Goal: Task Accomplishment & Management: Use online tool/utility

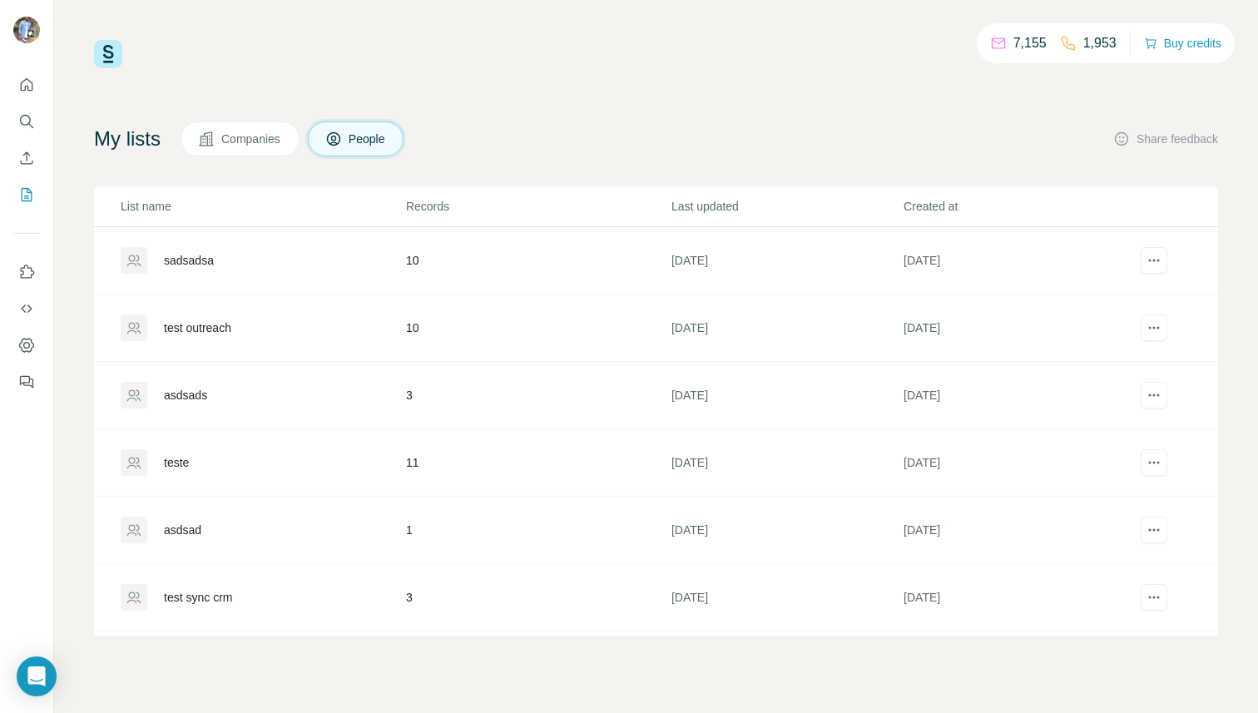
scroll to position [400, 0]
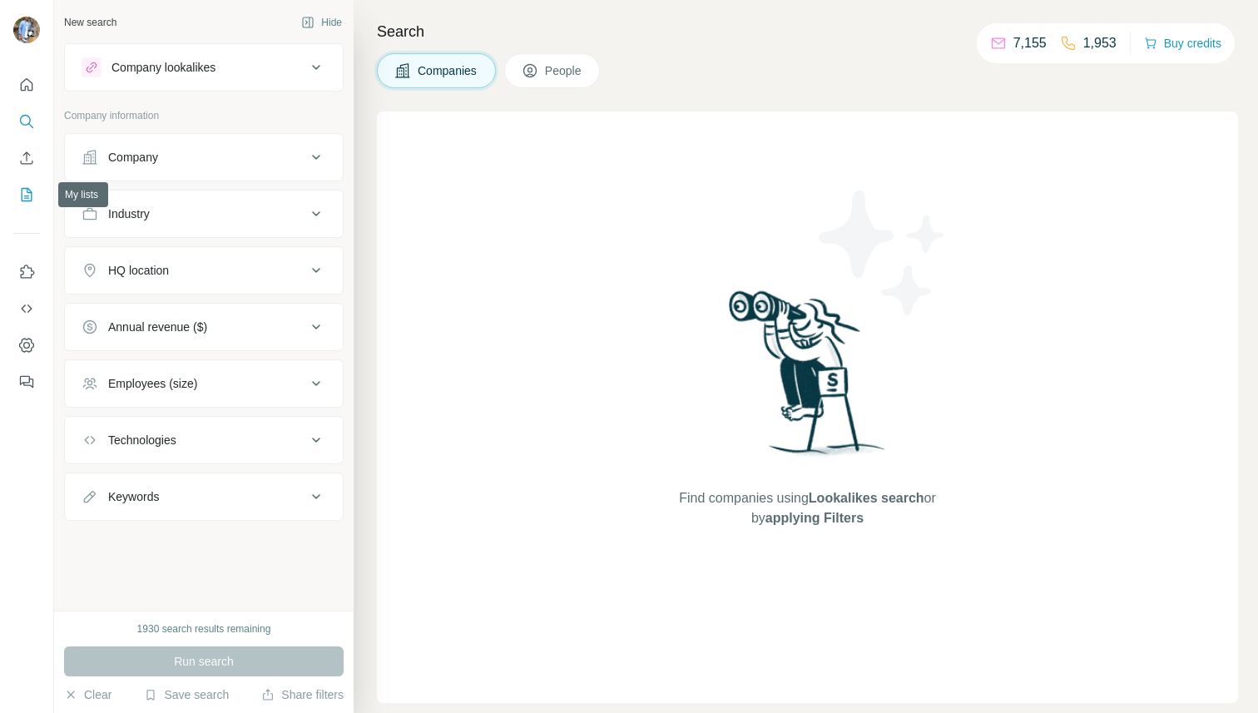
click at [18, 196] on icon "My lists" at bounding box center [26, 194] width 17 height 17
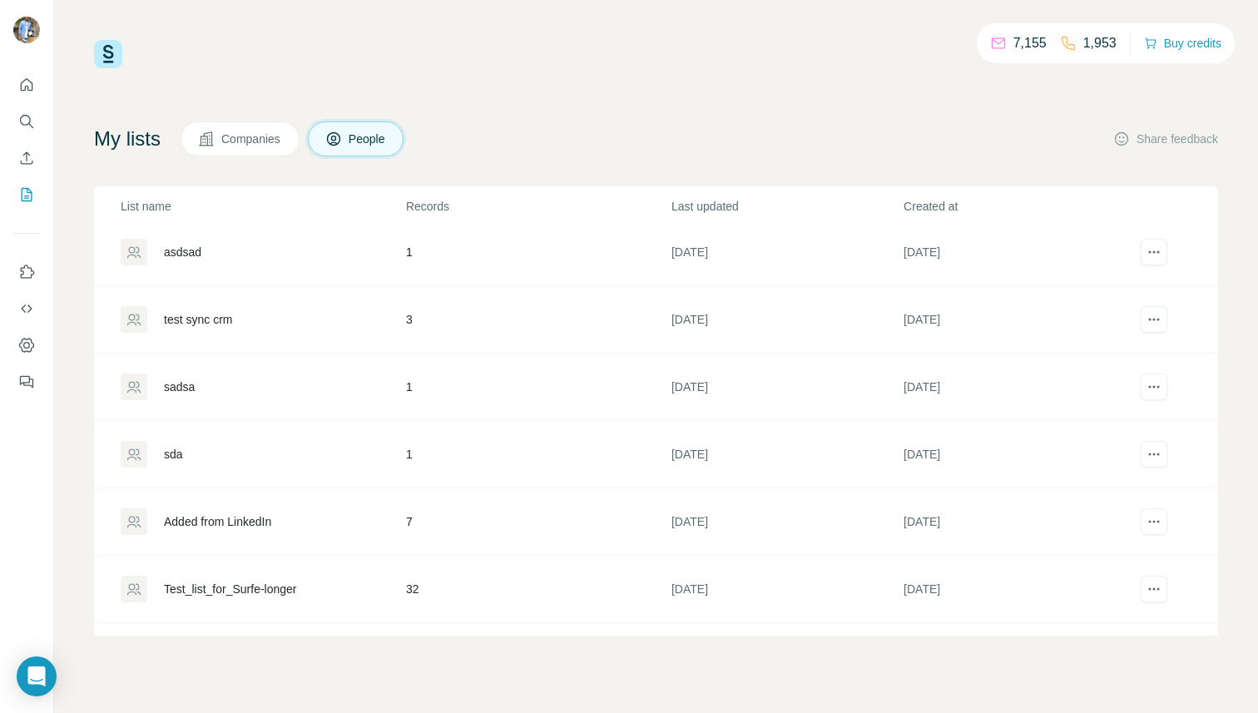
scroll to position [400, 0]
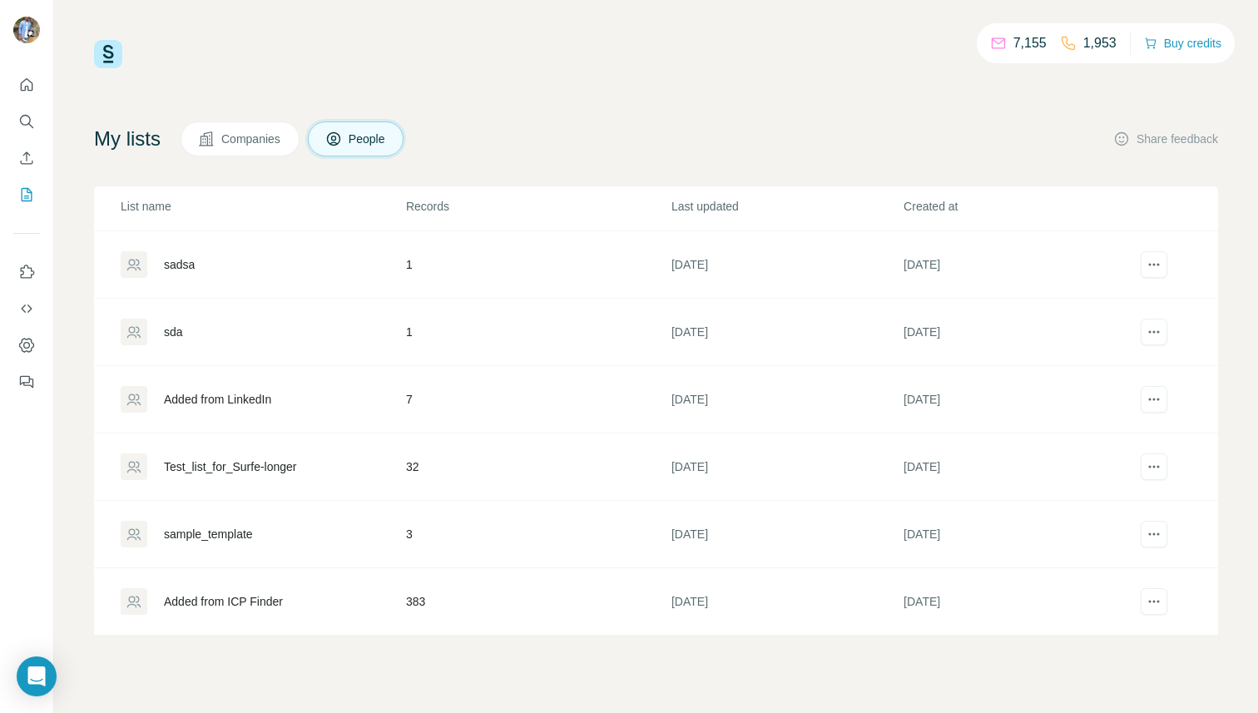
click at [234, 395] on div "Added from LinkedIn" at bounding box center [217, 399] width 107 height 17
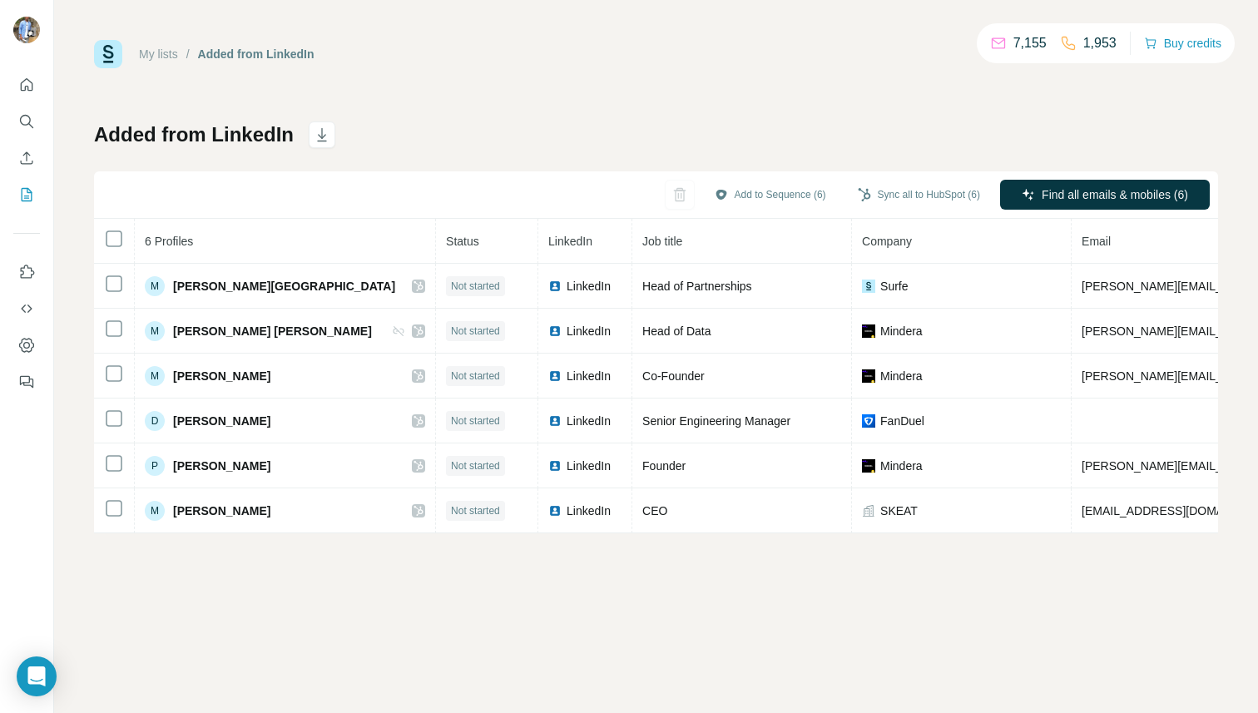
click at [169, 57] on link "My lists" at bounding box center [158, 53] width 39 height 13
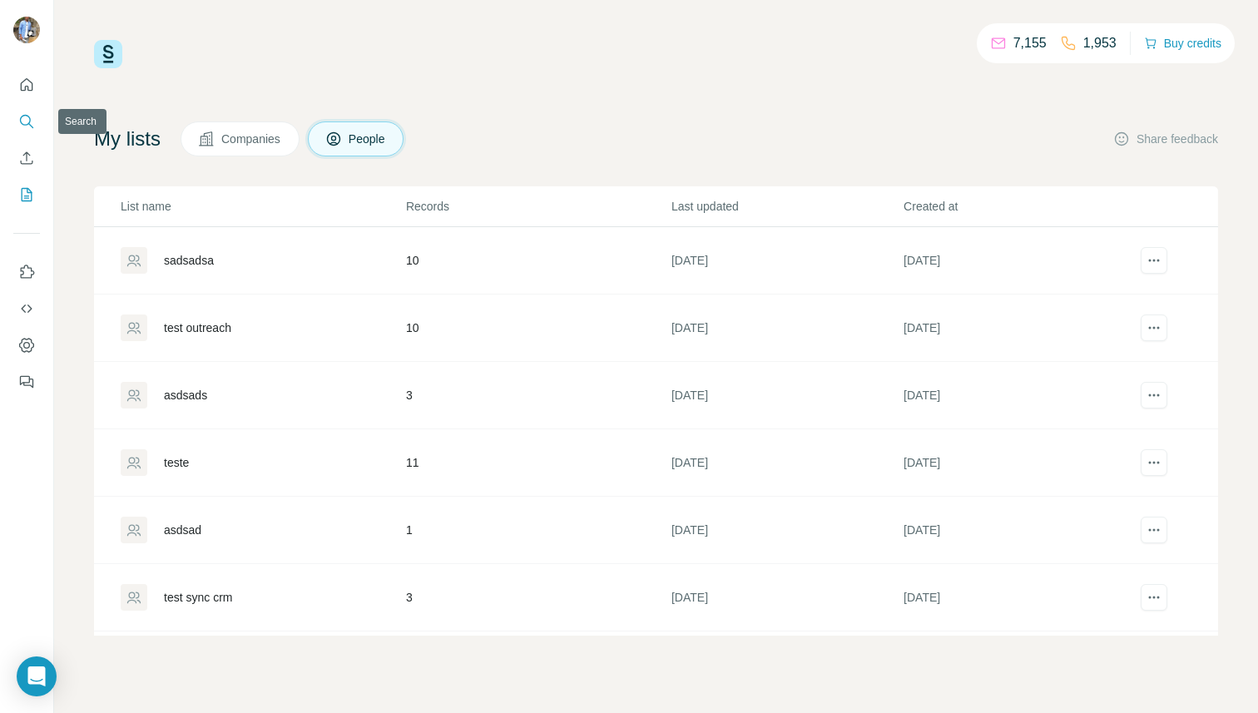
click at [27, 112] on button "Search" at bounding box center [26, 121] width 27 height 30
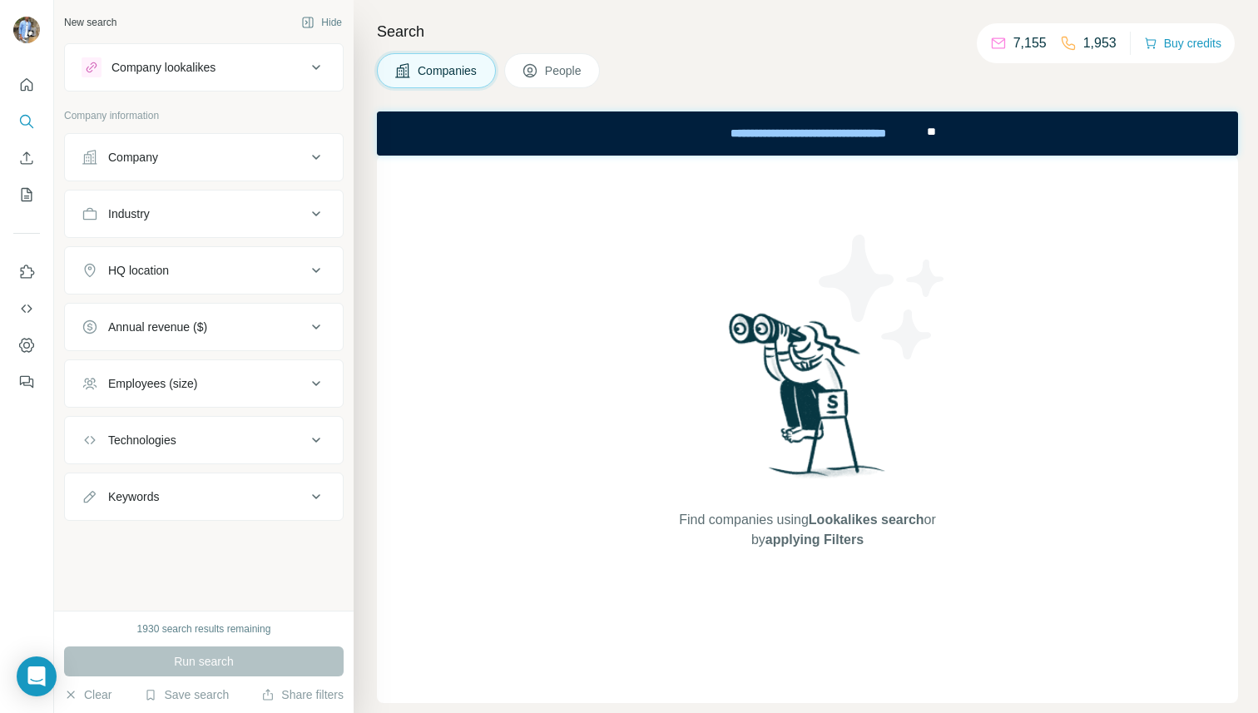
click at [543, 69] on button "People" at bounding box center [552, 70] width 97 height 35
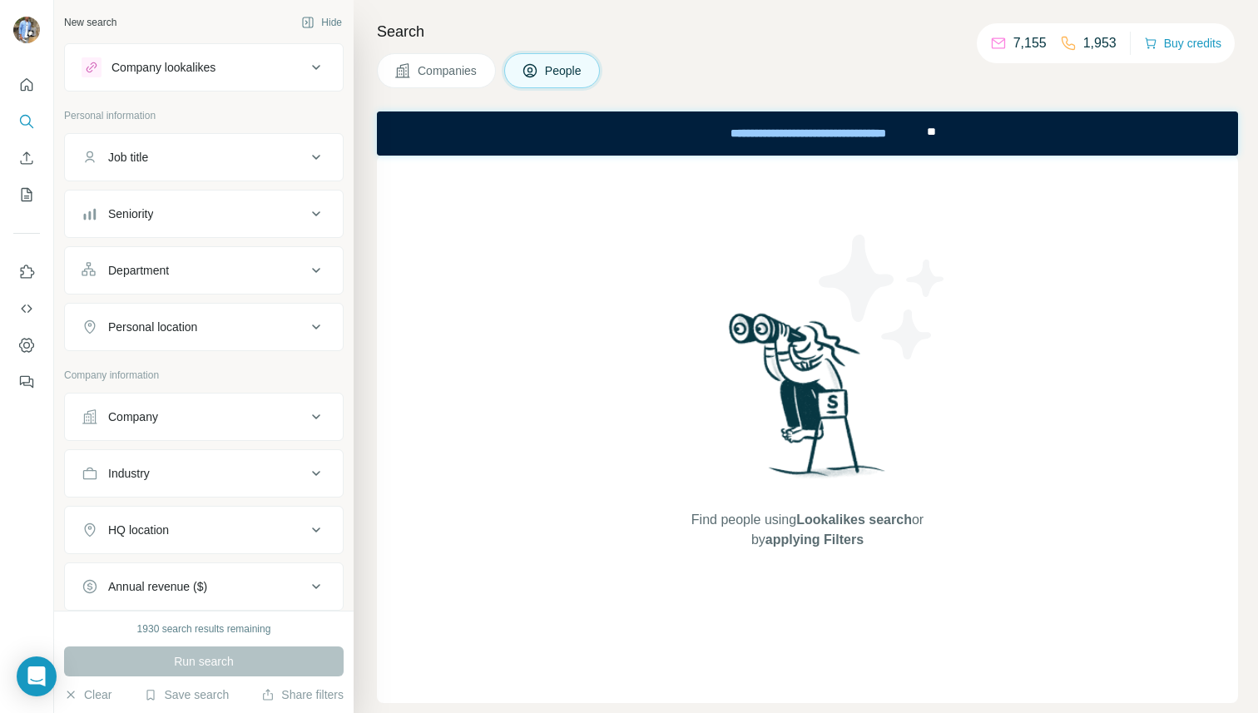
click at [166, 205] on button "Seniority" at bounding box center [204, 214] width 278 height 40
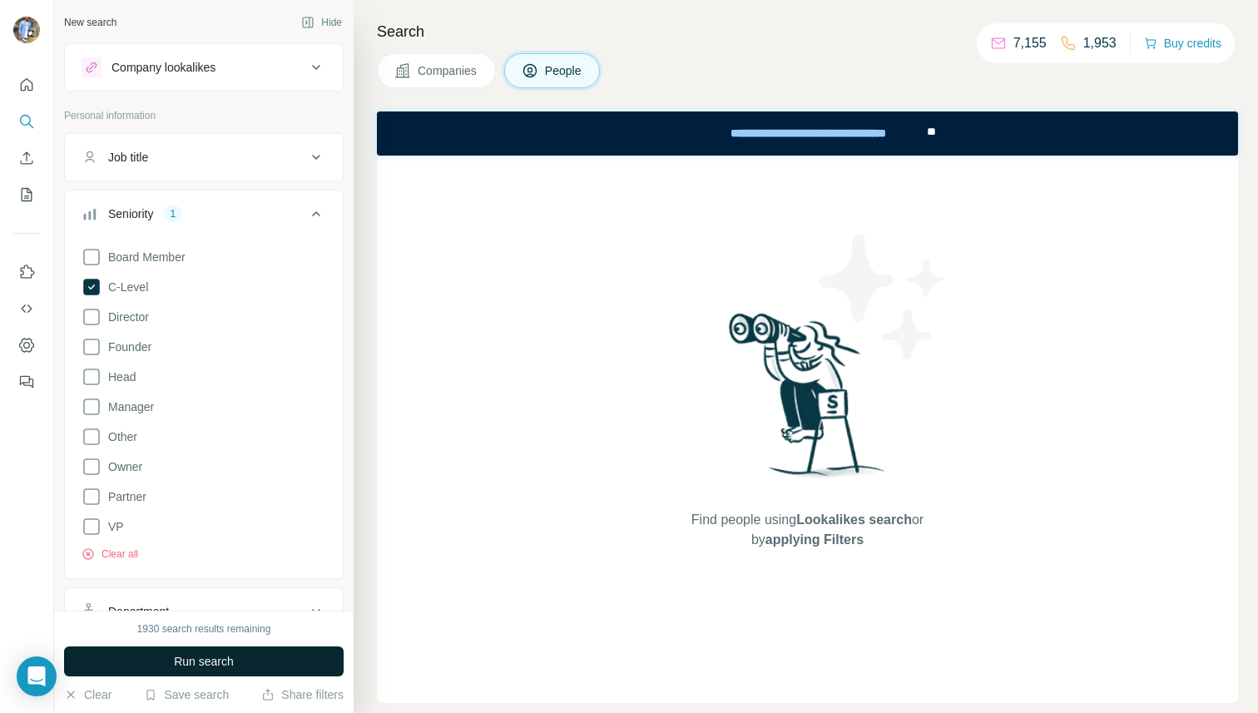
click at [174, 660] on span "Run search" at bounding box center [204, 661] width 60 height 17
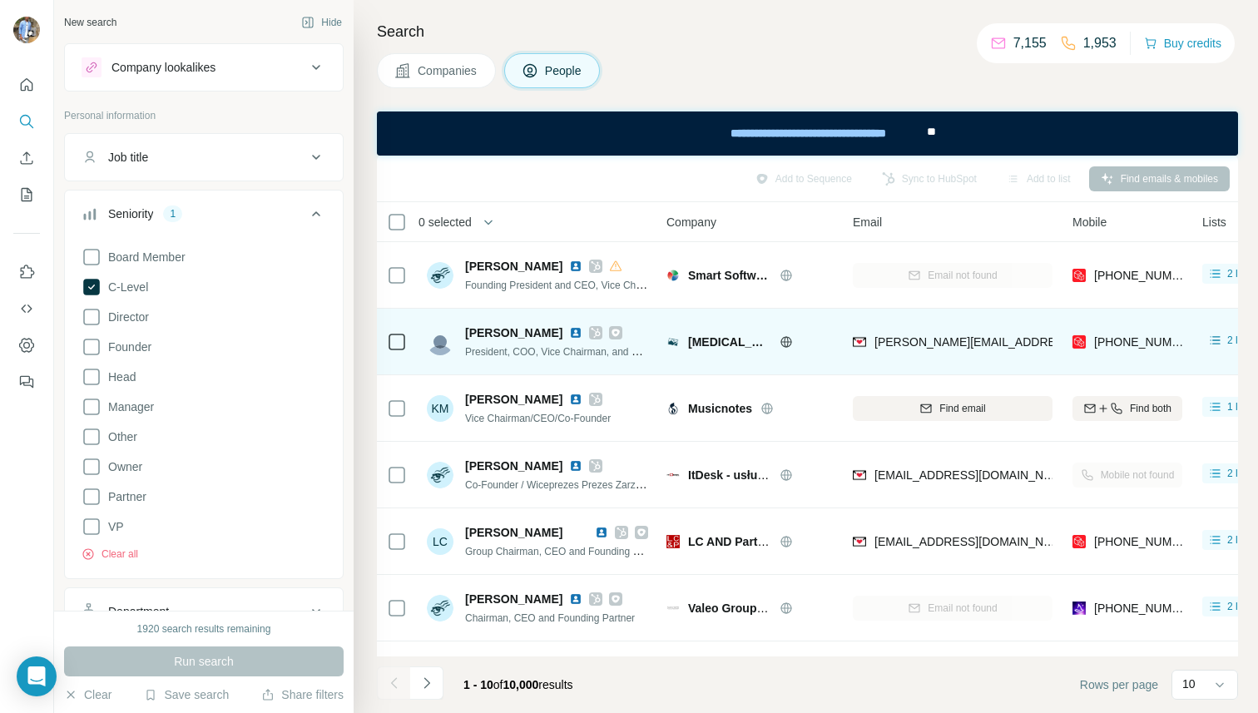
scroll to position [251, 0]
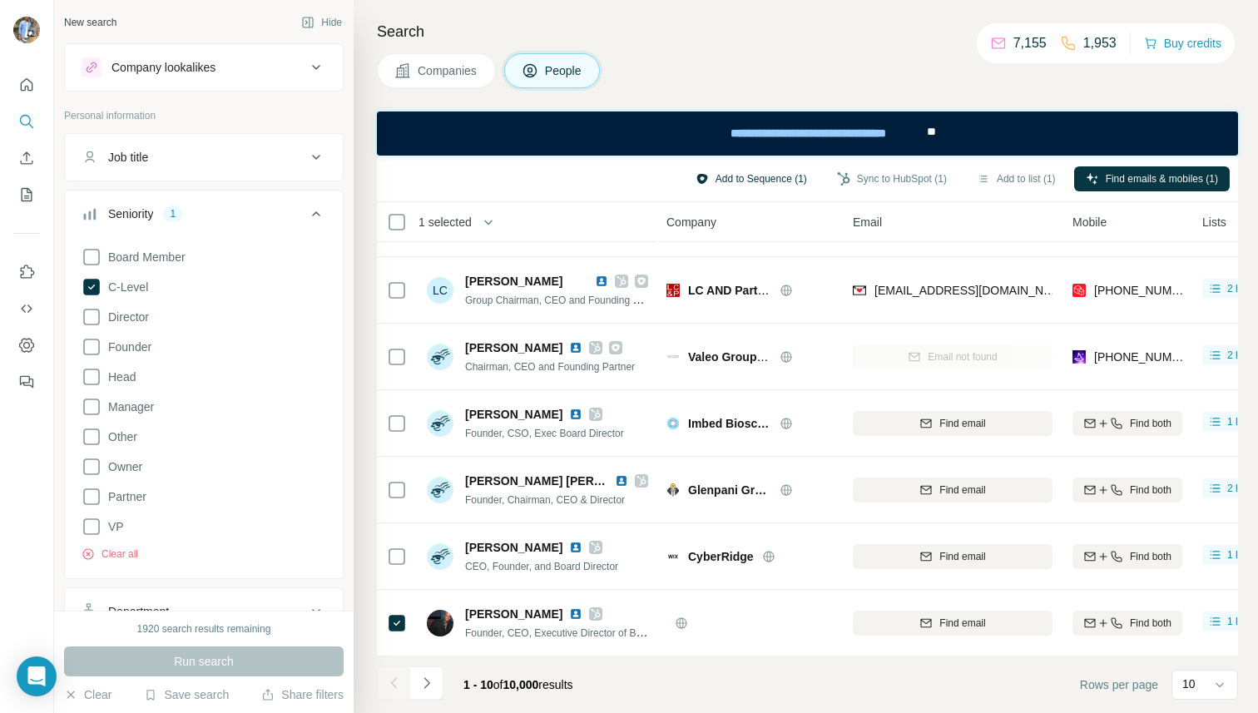
click at [748, 184] on button "Add to Sequence (1)" at bounding box center [751, 178] width 135 height 25
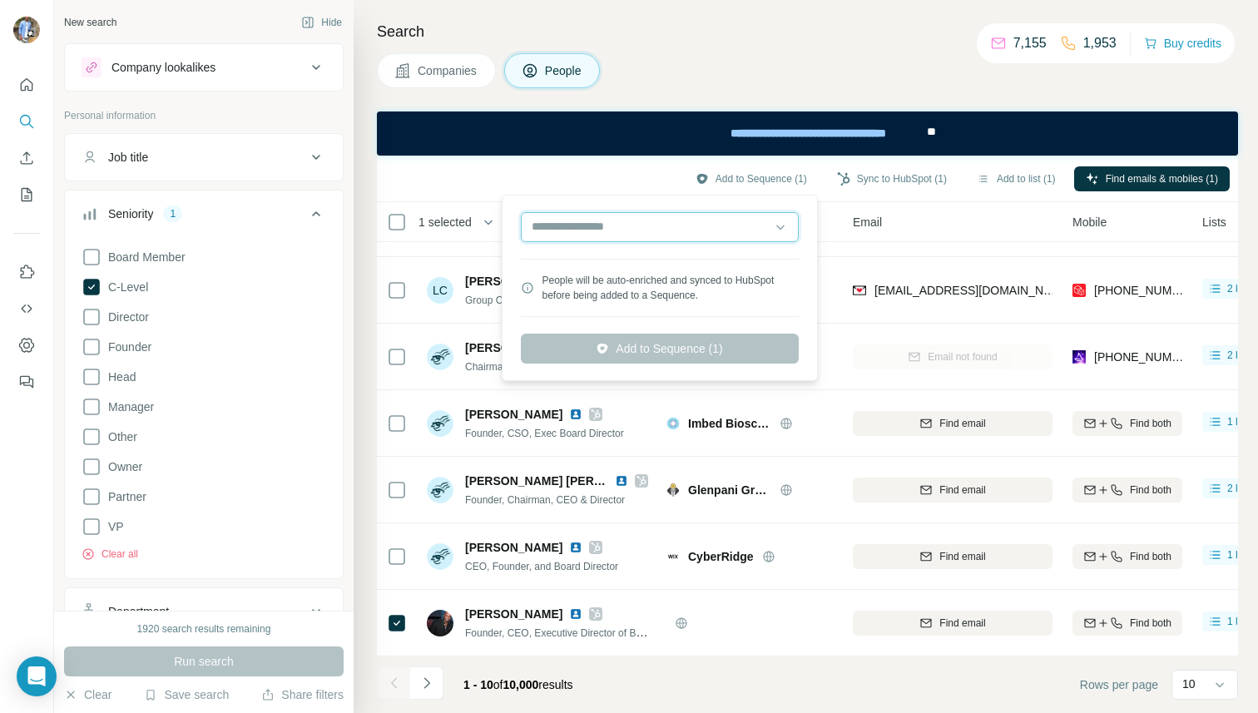
click at [705, 230] on input "text" at bounding box center [660, 227] width 278 height 30
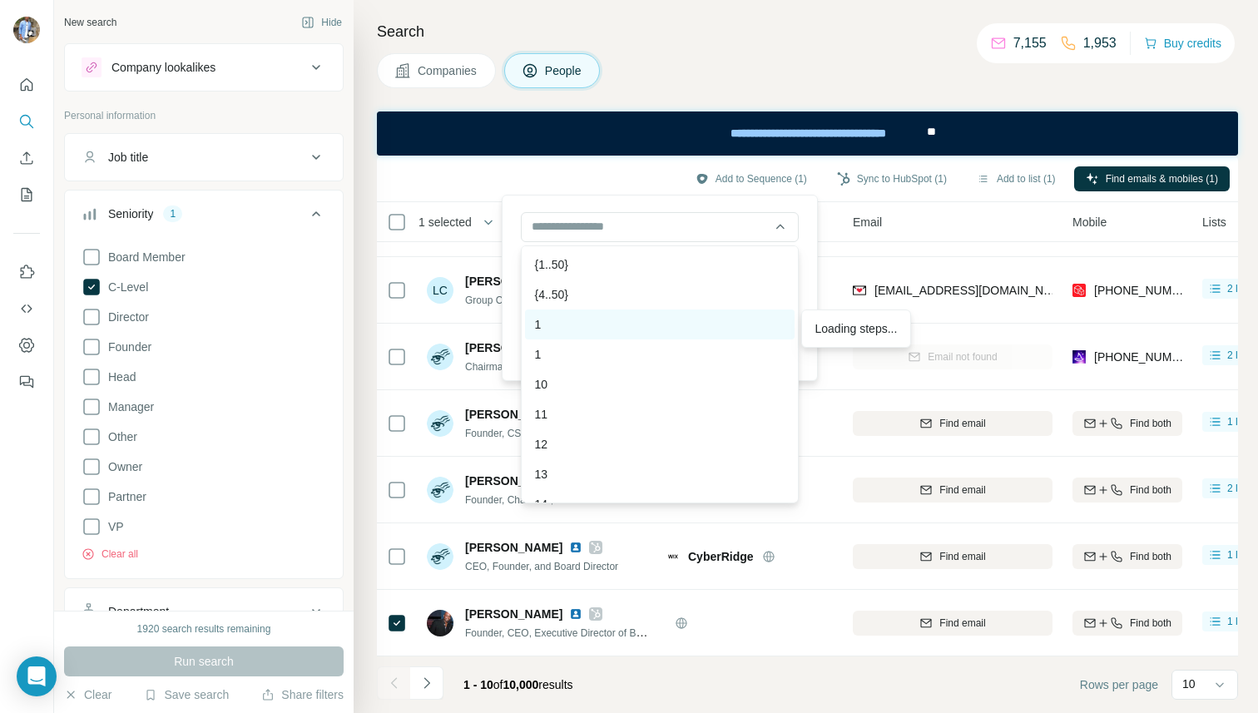
click at [636, 337] on div "1" at bounding box center [660, 324] width 270 height 30
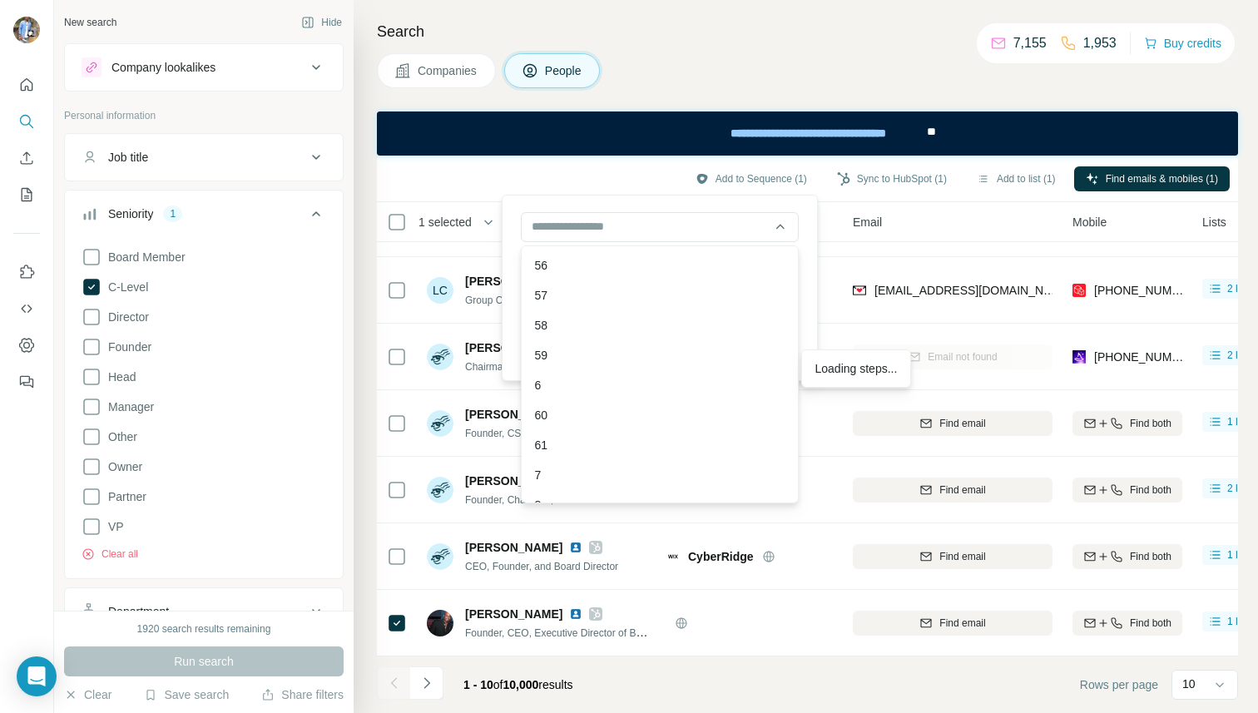
scroll to position [1684, 0]
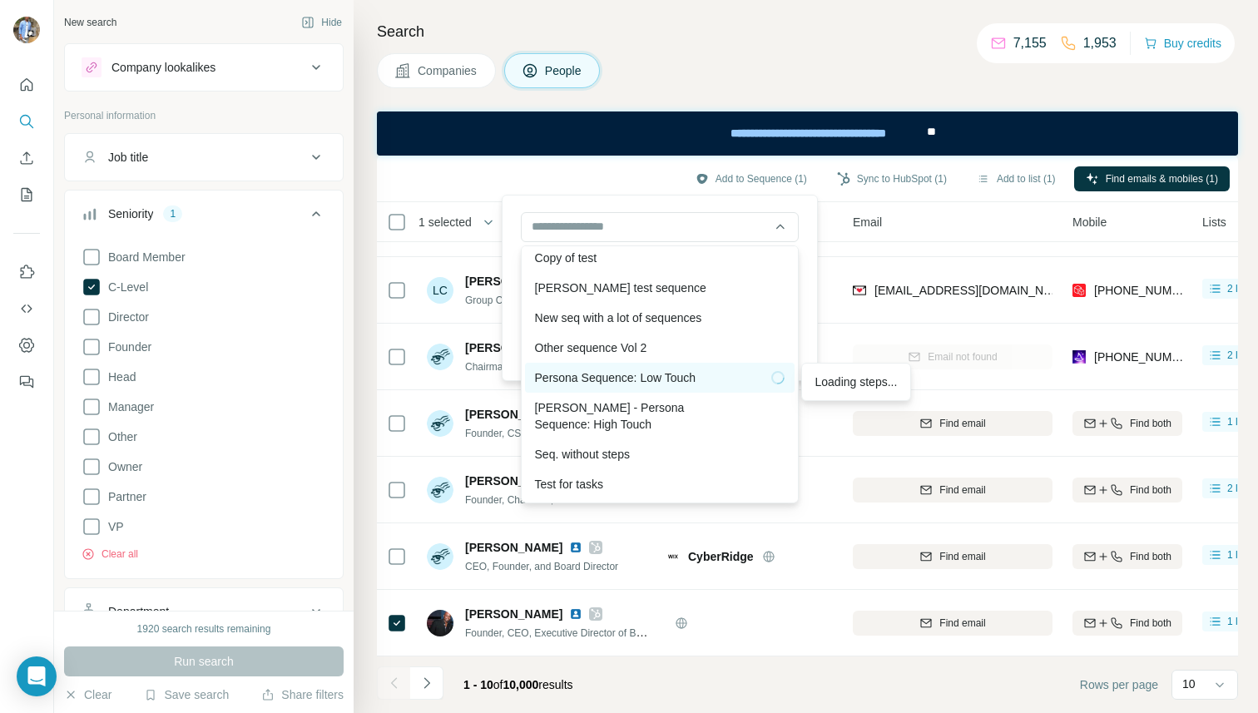
click at [584, 376] on div "Persona Sequence: Low Touch" at bounding box center [660, 377] width 250 height 17
type input "**********"
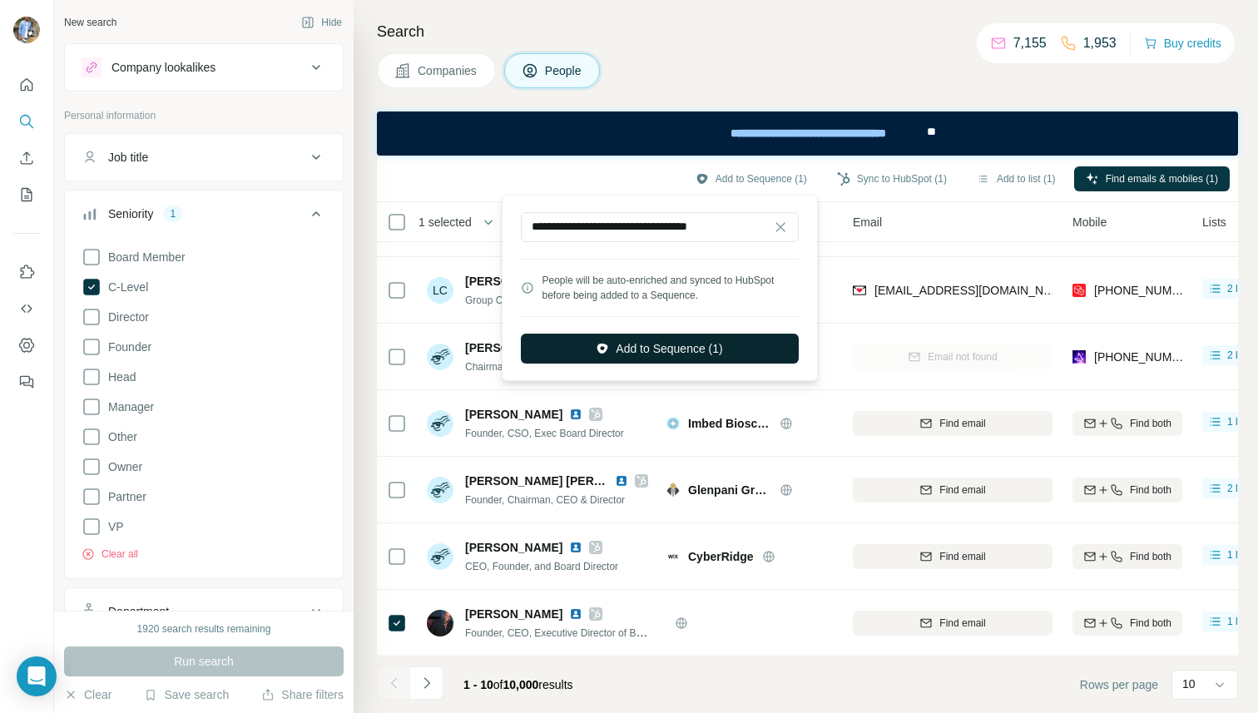
click at [649, 351] on button "Add to Sequence (1)" at bounding box center [660, 349] width 278 height 30
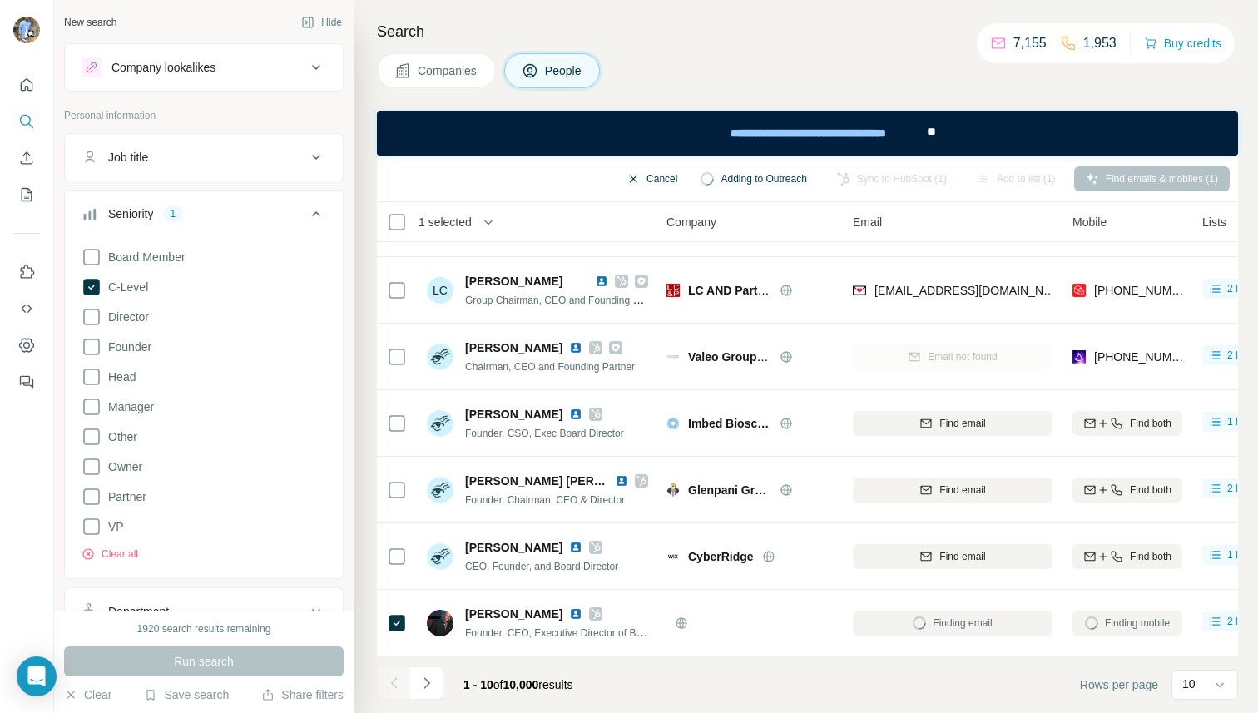
click at [639, 178] on button "Cancel" at bounding box center [652, 178] width 74 height 25
click at [636, 176] on div "Add to Sequence (1) Sync to HubSpot (1) Add to list (1) Find emails & mobiles (…" at bounding box center [807, 178] width 844 height 29
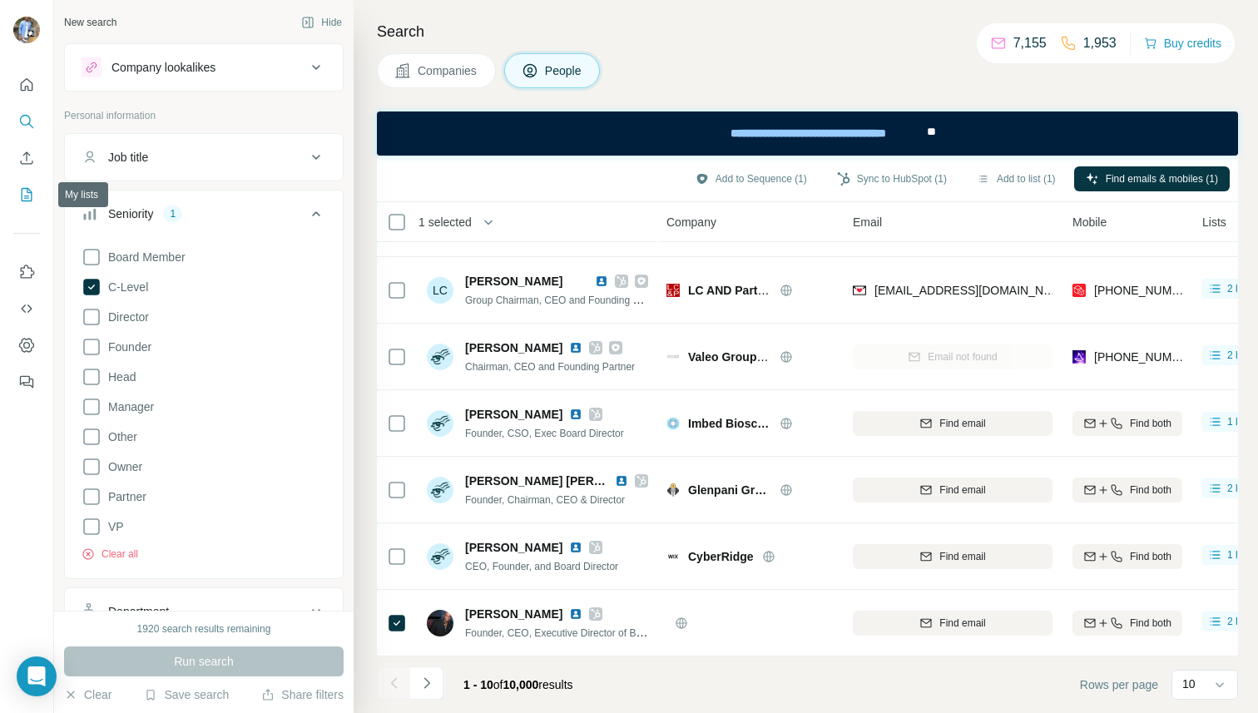
click at [27, 199] on icon "My lists" at bounding box center [26, 194] width 17 height 17
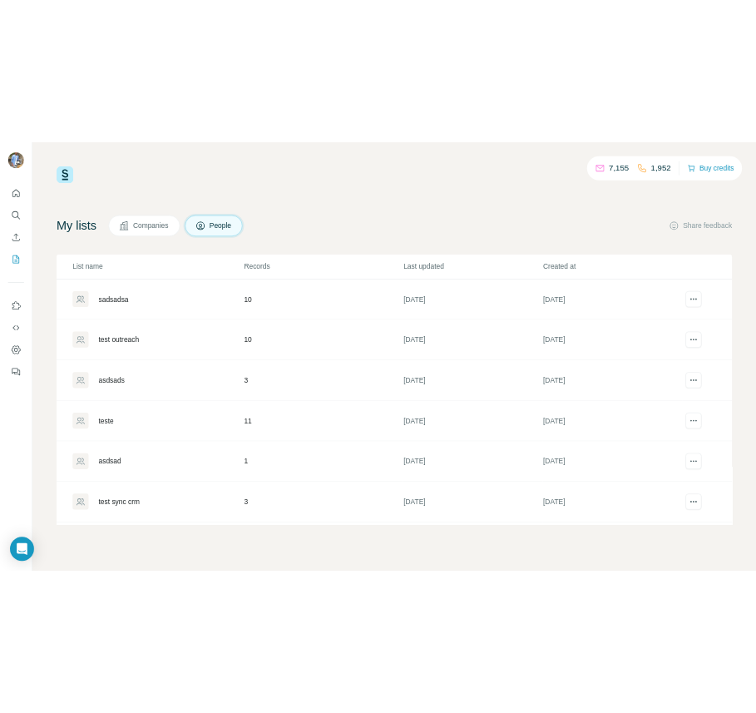
scroll to position [265, 0]
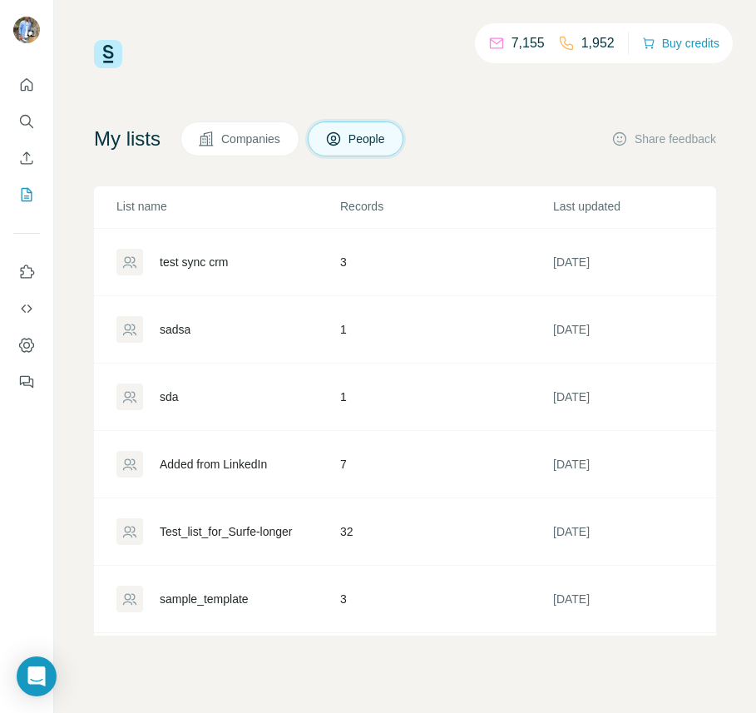
scroll to position [400, 4]
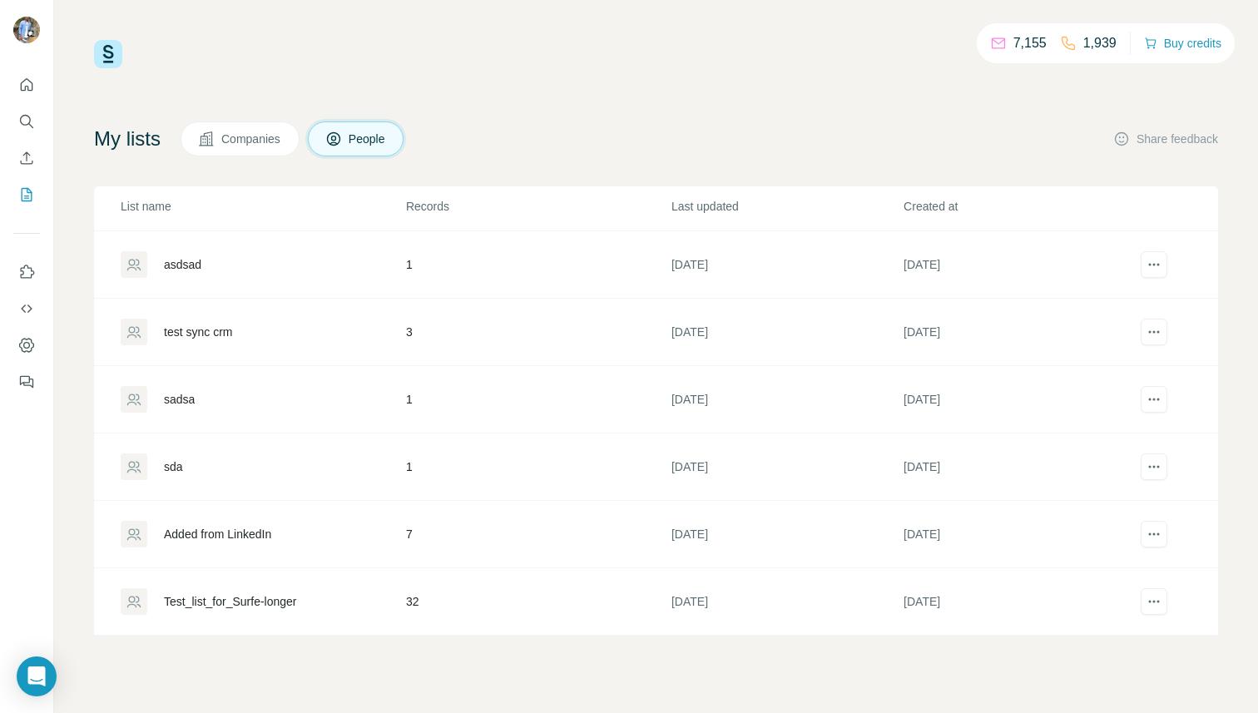
scroll to position [400, 0]
